Goal: Information Seeking & Learning: Learn about a topic

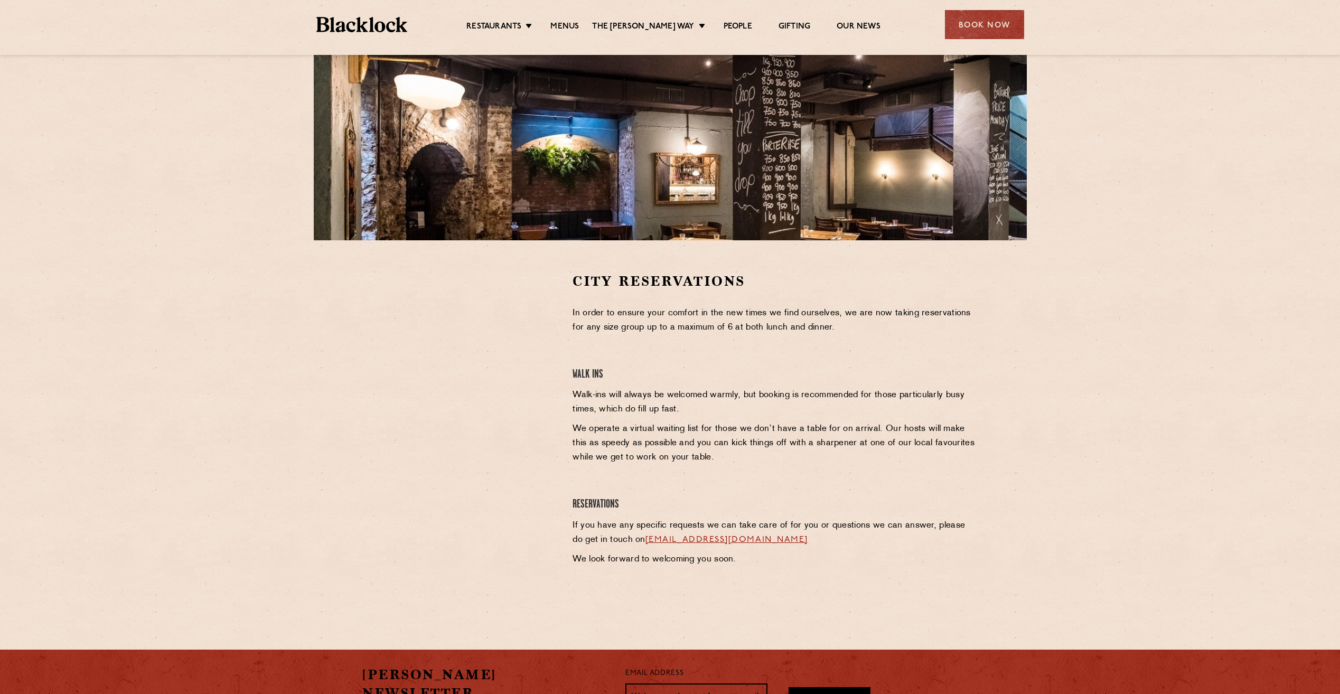
scroll to position [158, 0]
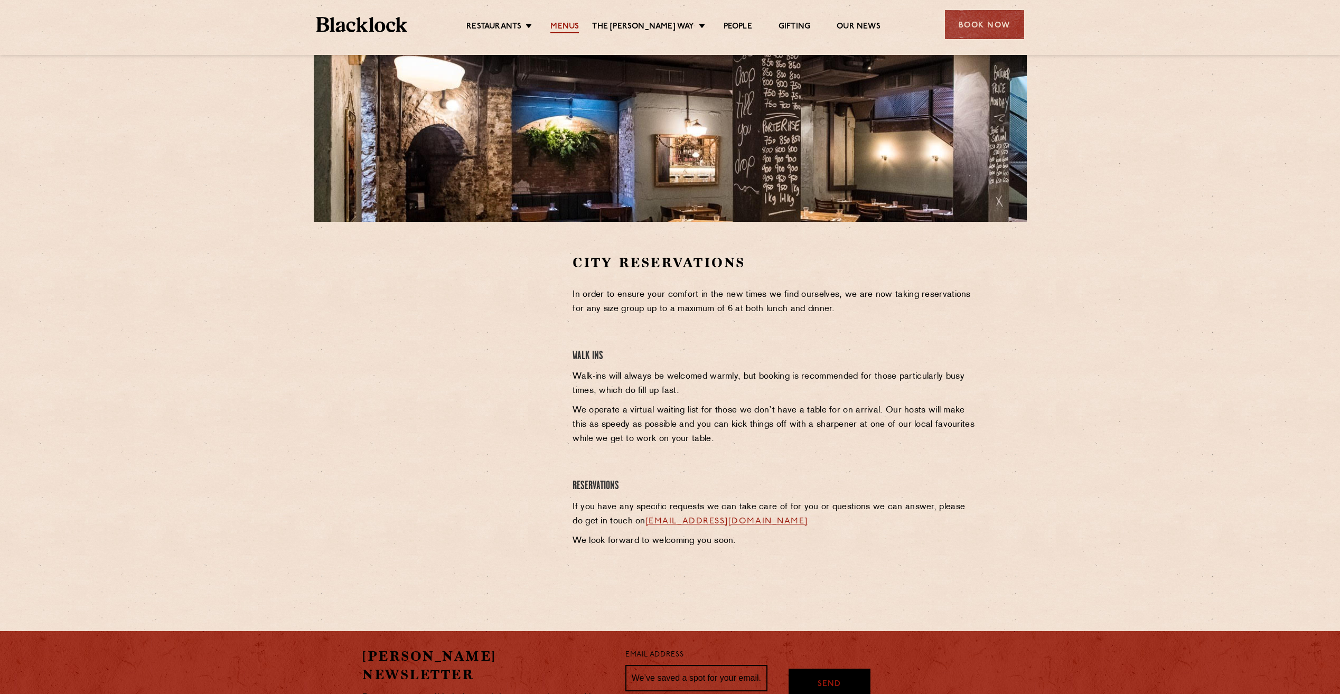
click at [575, 28] on link "Menus" at bounding box center [564, 28] width 29 height 12
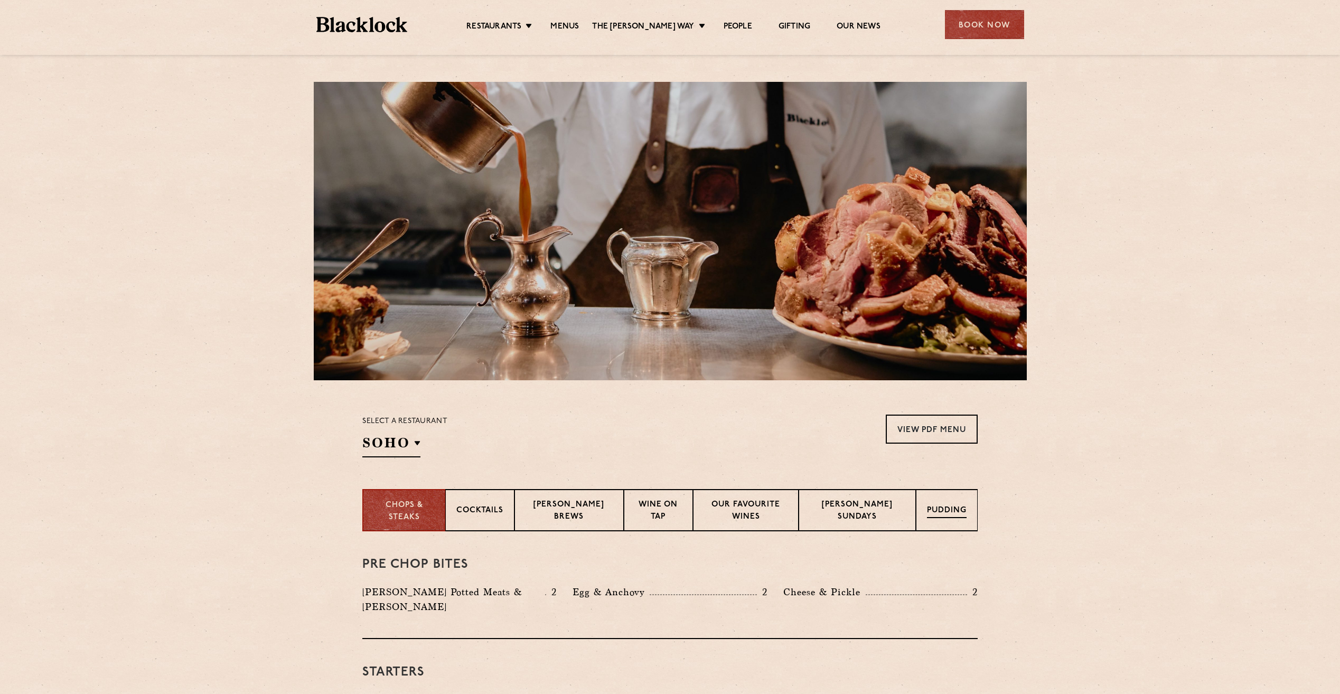
click at [954, 518] on div "Pudding" at bounding box center [947, 510] width 62 height 42
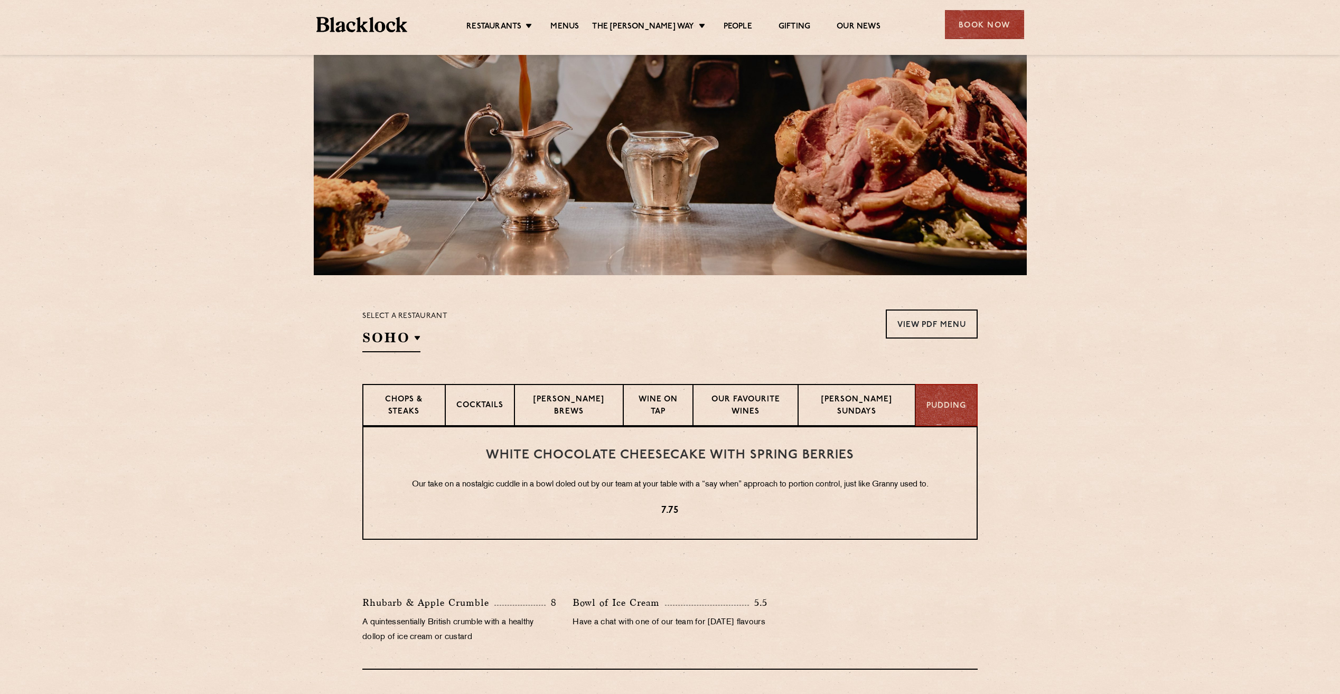
scroll to position [106, 0]
drag, startPoint x: 1105, startPoint y: 464, endPoint x: 1029, endPoint y: 463, distance: 75.6
click at [1029, 463] on section "White Chocolate Cheesecake with Spring Berries Our take on a nostalgic cuddle i…" at bounding box center [670, 548] width 1340 height 244
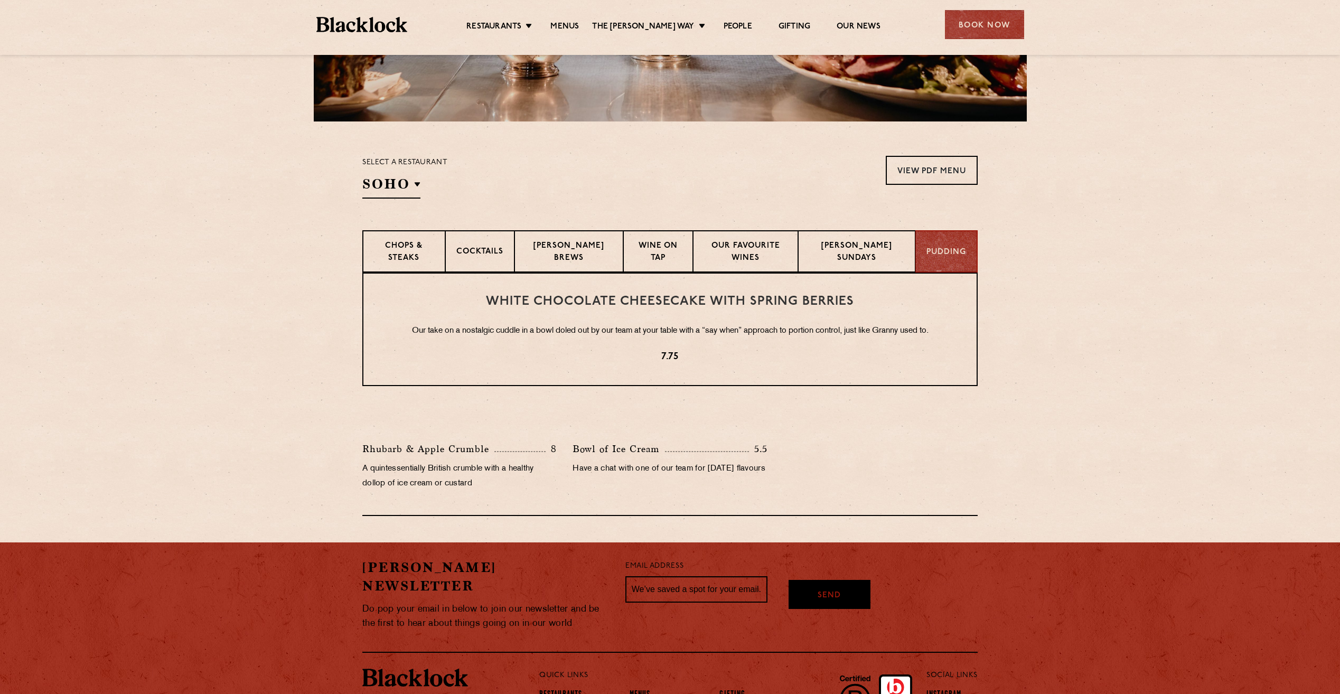
scroll to position [264, 0]
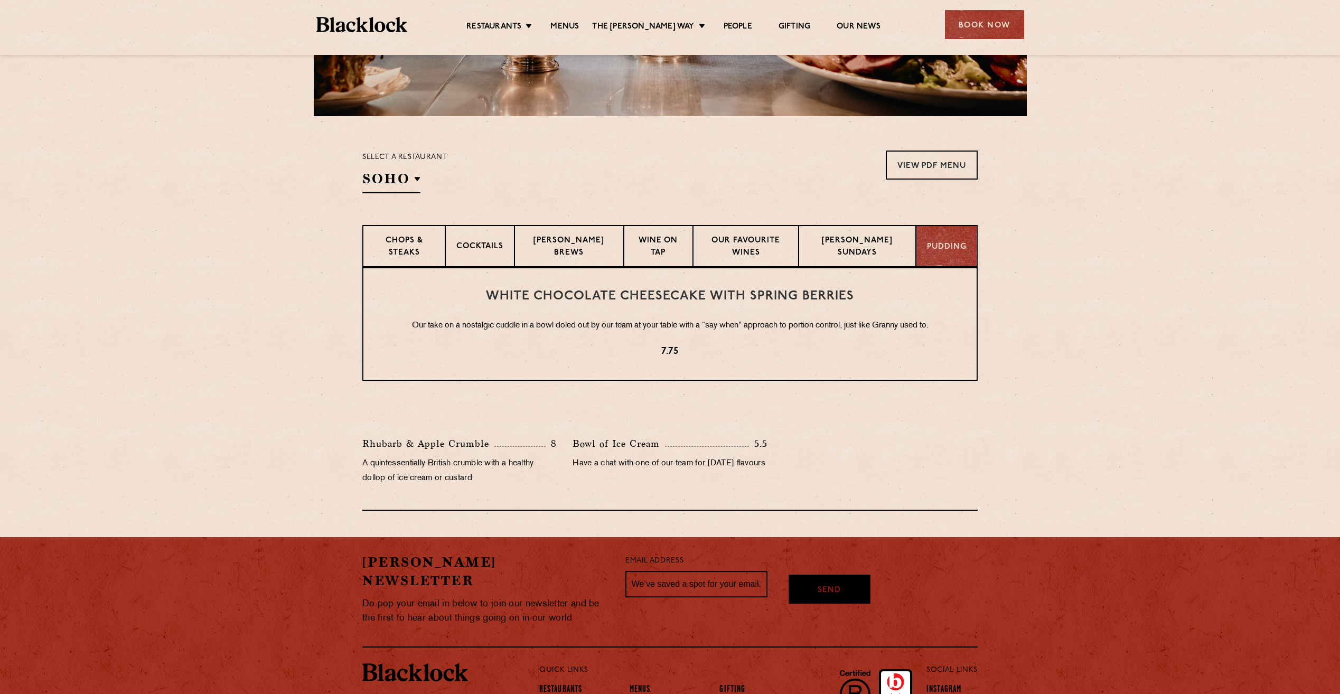
click at [918, 238] on div "Pudding" at bounding box center [947, 246] width 62 height 42
click at [896, 244] on p "[PERSON_NAME] Sundays" at bounding box center [856, 247] width 95 height 25
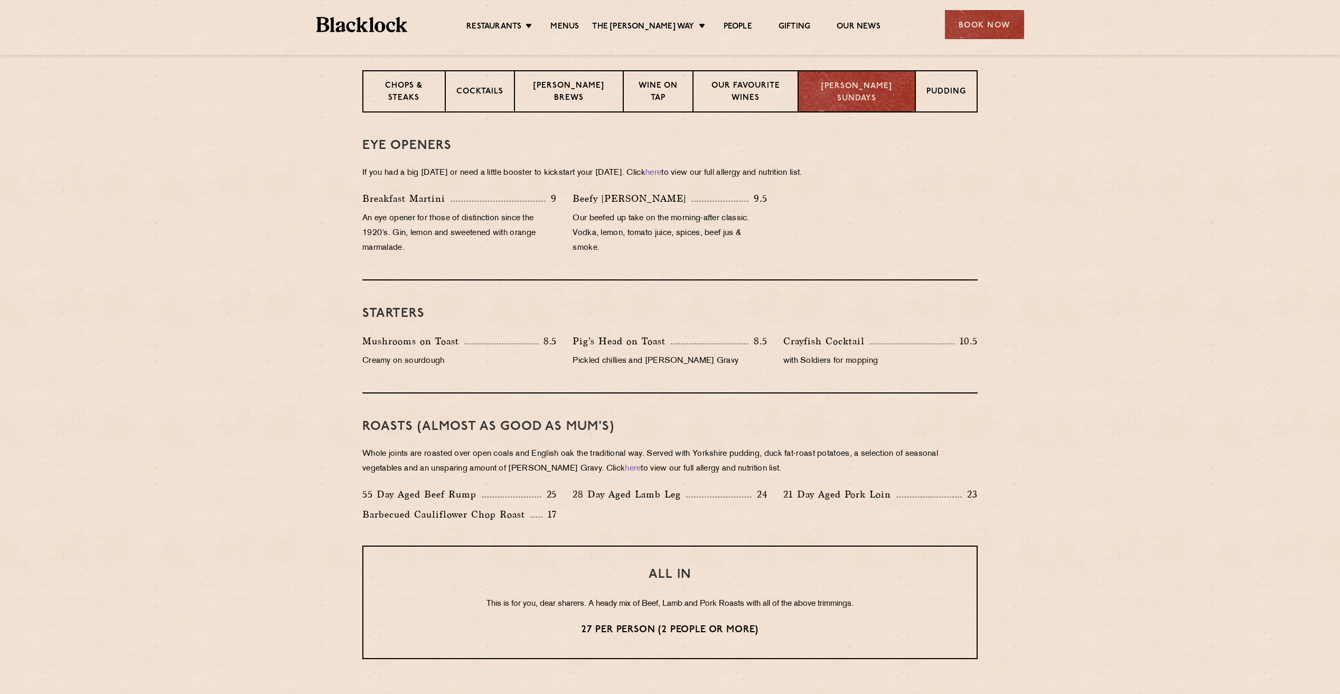
scroll to position [317, 0]
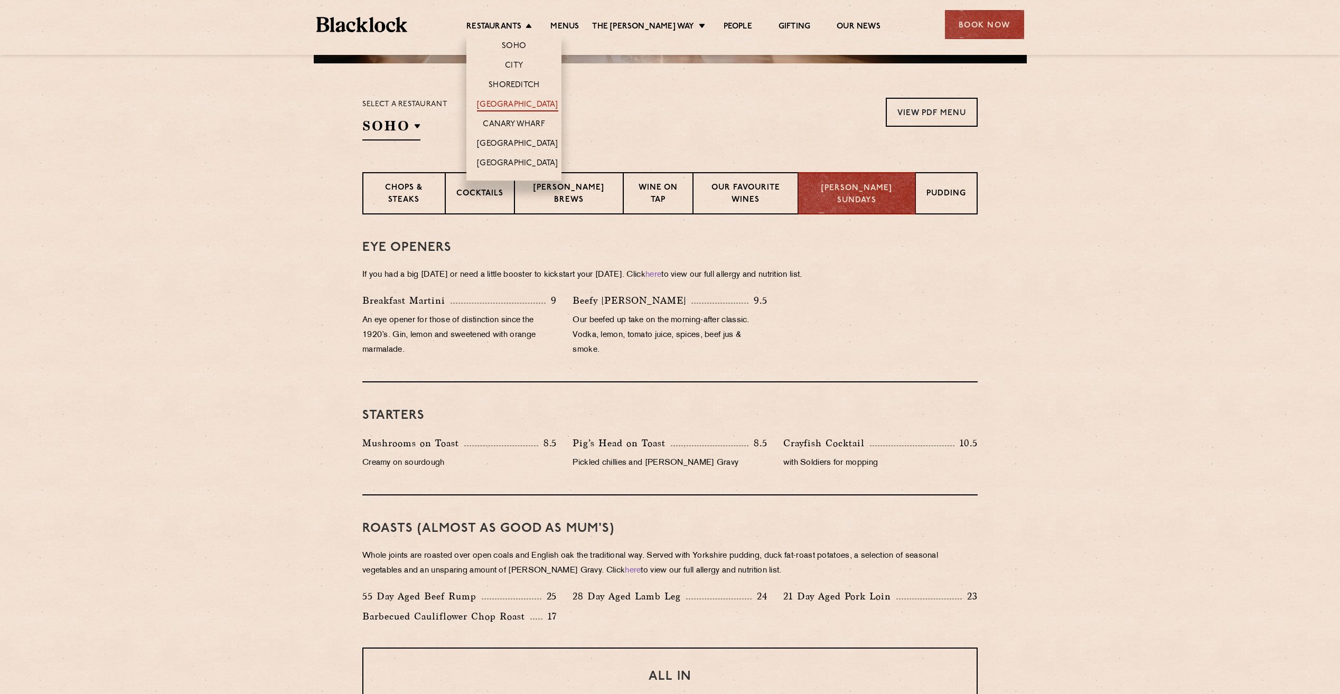
click at [539, 107] on link "[GEOGRAPHIC_DATA]" at bounding box center [517, 106] width 81 height 12
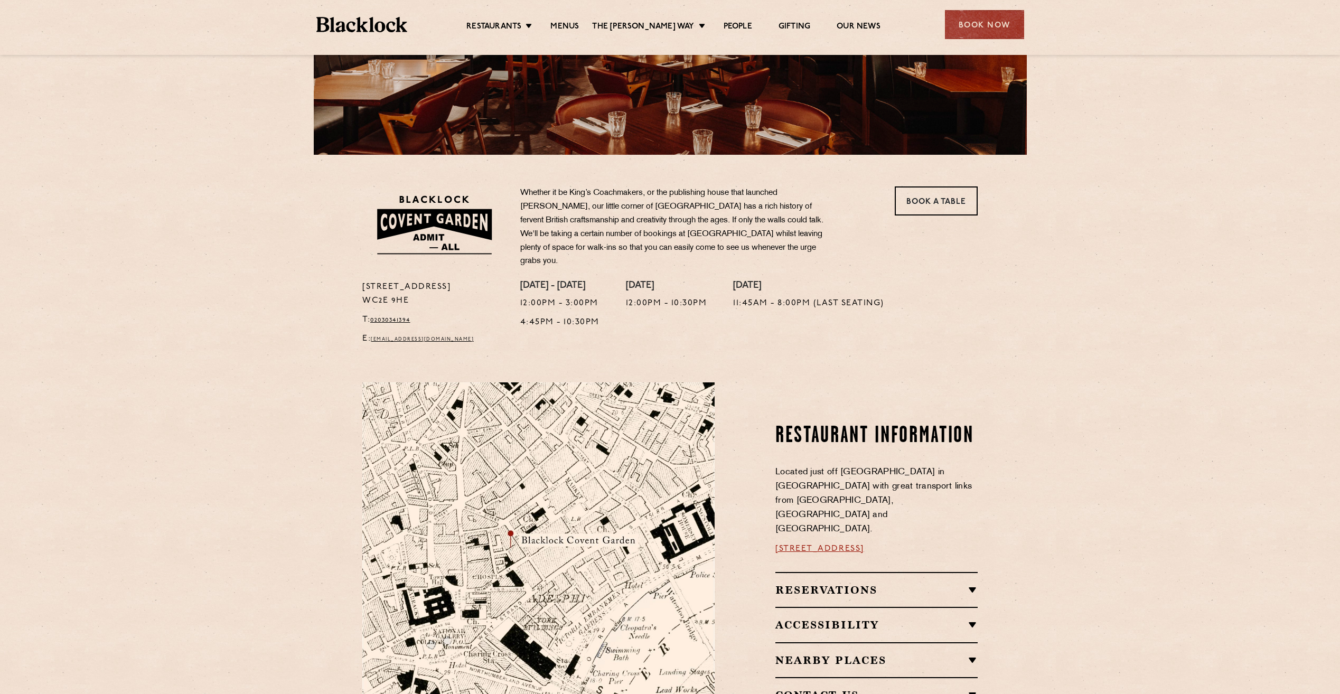
scroll to position [211, 0]
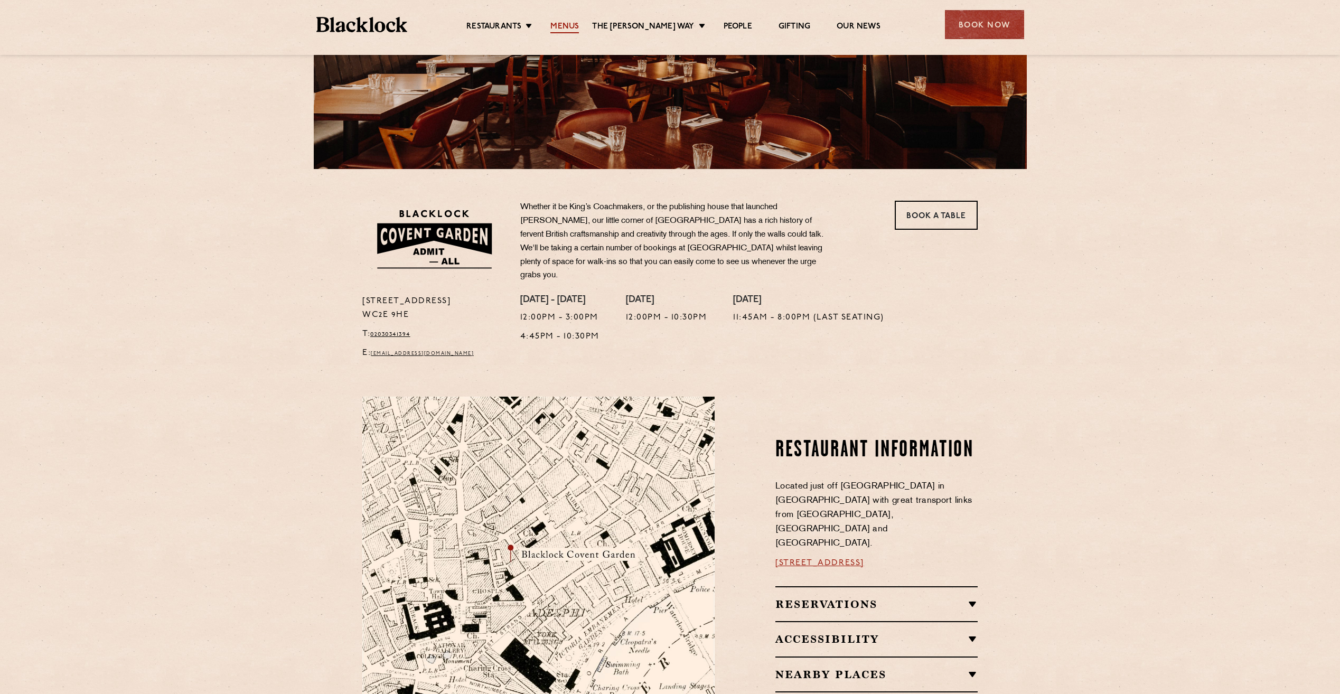
click at [566, 23] on link "Menus" at bounding box center [564, 28] width 29 height 12
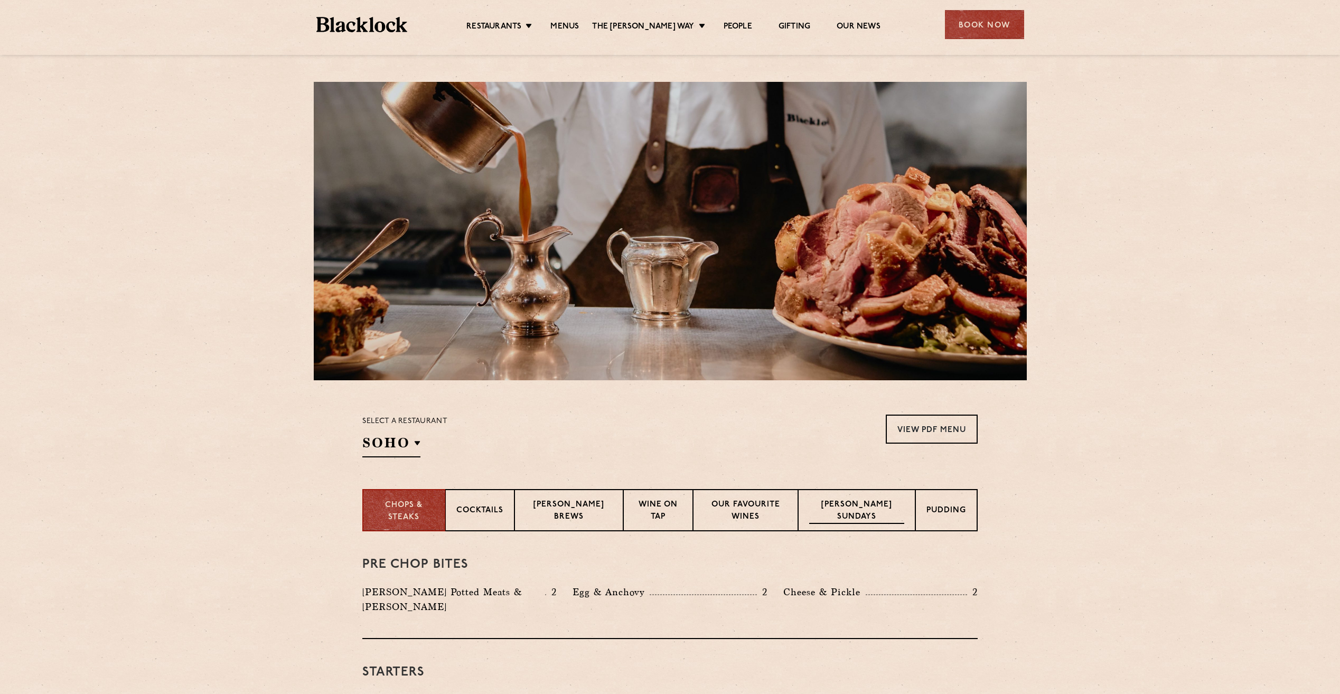
click at [880, 517] on p "[PERSON_NAME] Sundays" at bounding box center [856, 511] width 95 height 25
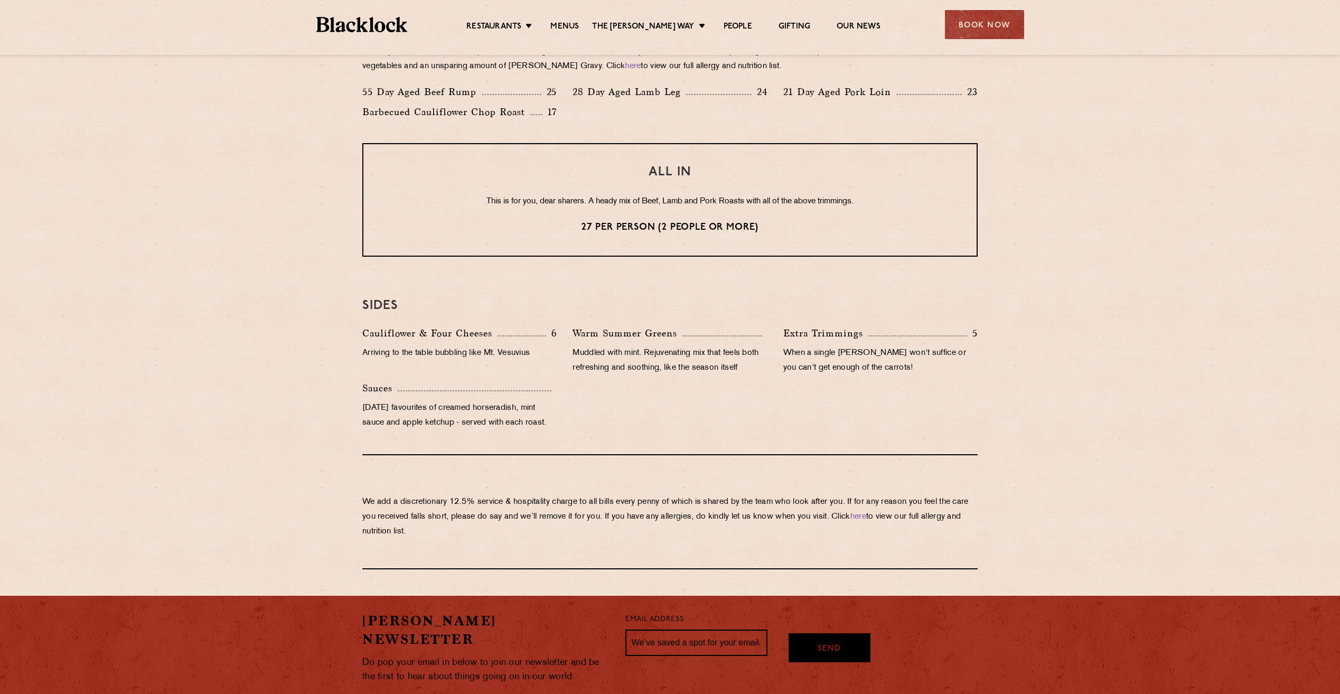
scroll to position [845, 0]
